Goal: Obtain resource: Download file/media

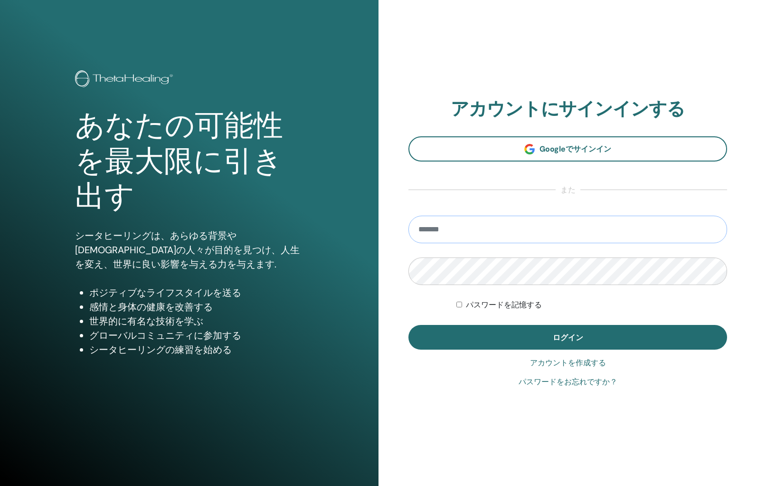
type input "**********"
click at [567, 337] on button "ログイン" at bounding box center [567, 337] width 318 height 25
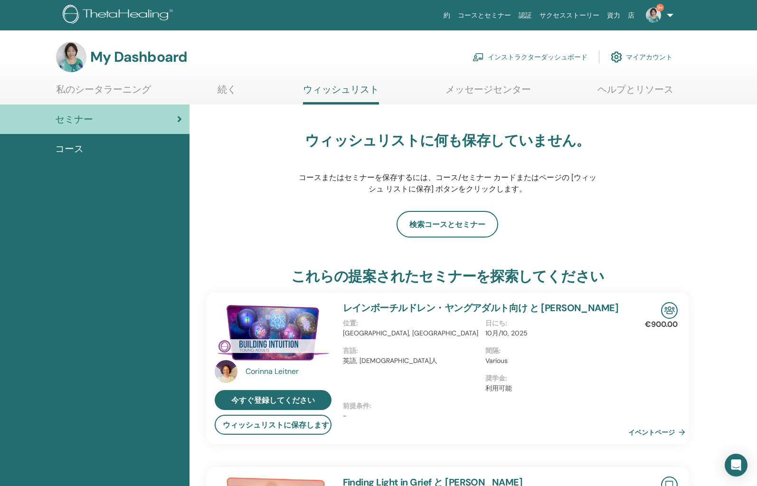
click at [555, 55] on link "インストラクターダッシュボード" at bounding box center [529, 57] width 115 height 21
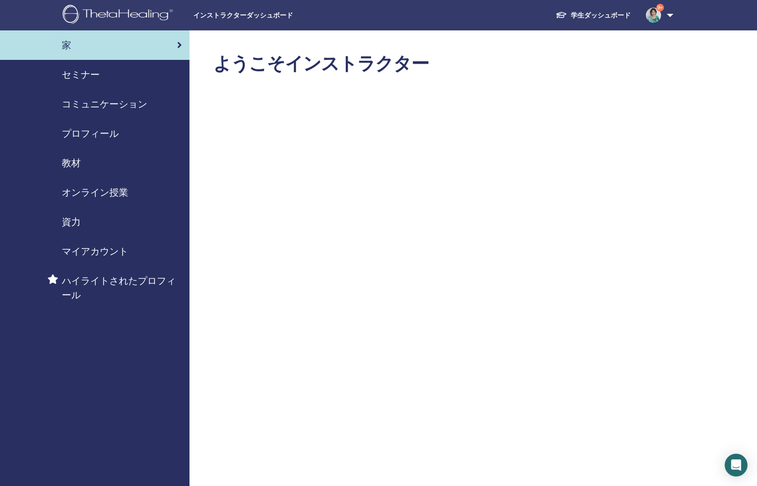
click at [66, 159] on span "教材" at bounding box center [71, 163] width 19 height 14
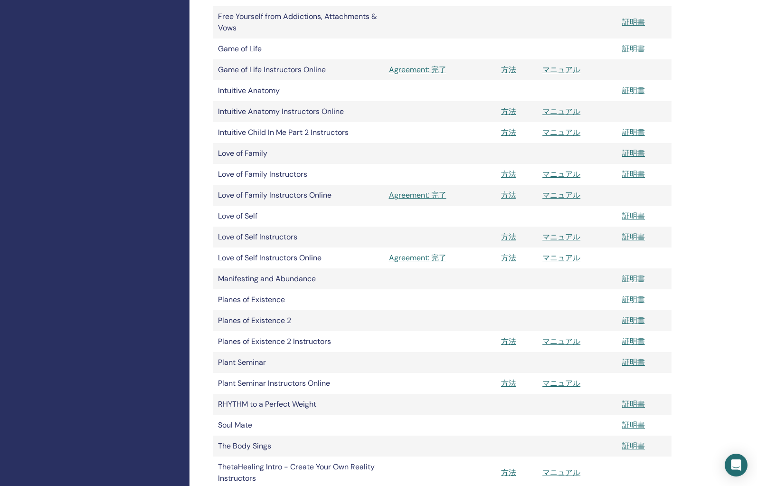
scroll to position [798, 0]
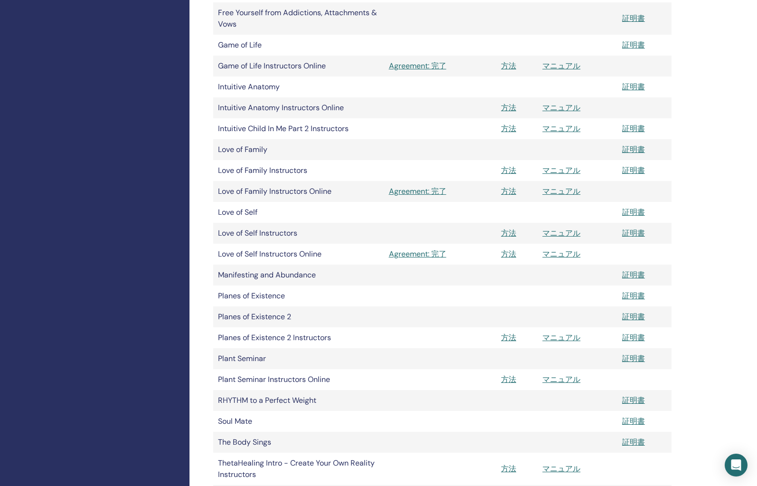
click at [554, 338] on link "マニュアル" at bounding box center [561, 337] width 38 height 10
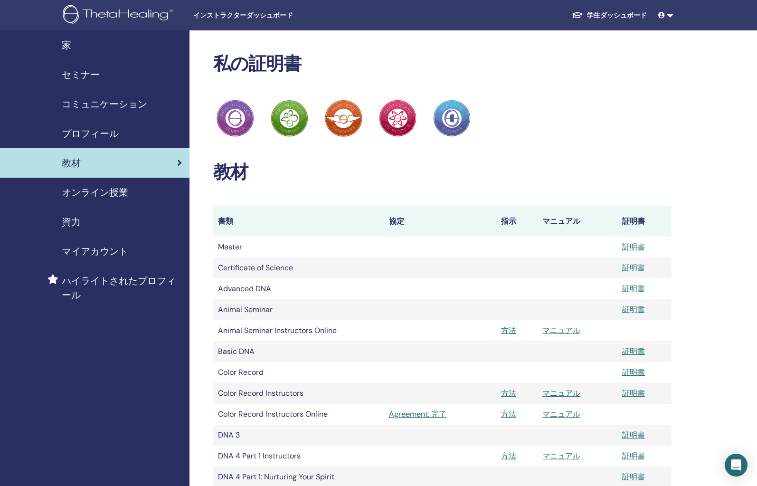
scroll to position [798, 0]
